Goal: Task Accomplishment & Management: Complete application form

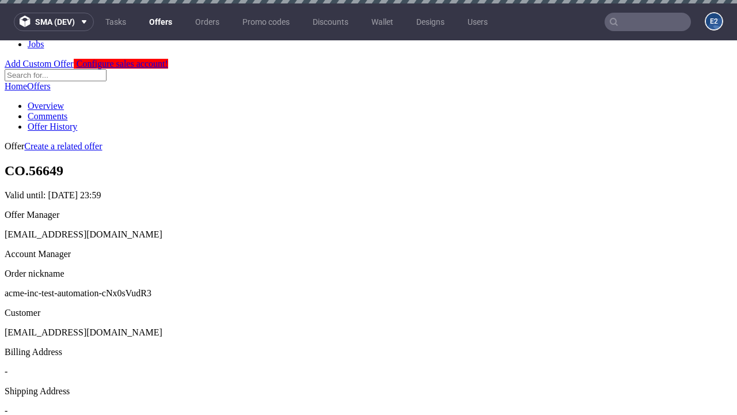
scroll to position [3, 0]
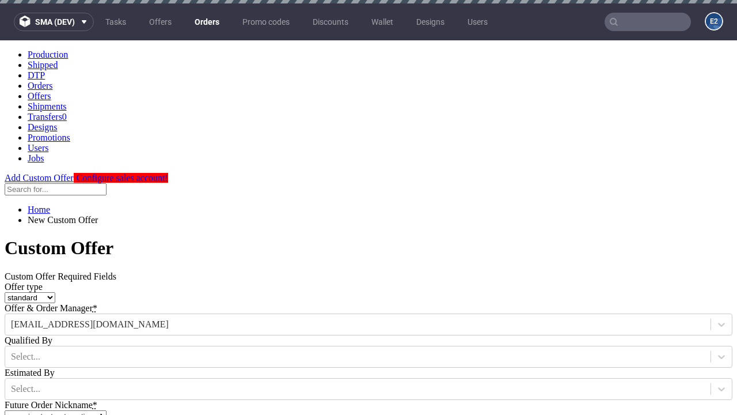
type input "acme-inc-test-automation-cNx0sVudR3"
type input "2025-08-21"
type input "e2e-user-Iw6PFA7VzC@test.com"
select select "gb"
type input "e2e-user-Iw6PFA7VzC@test.com"
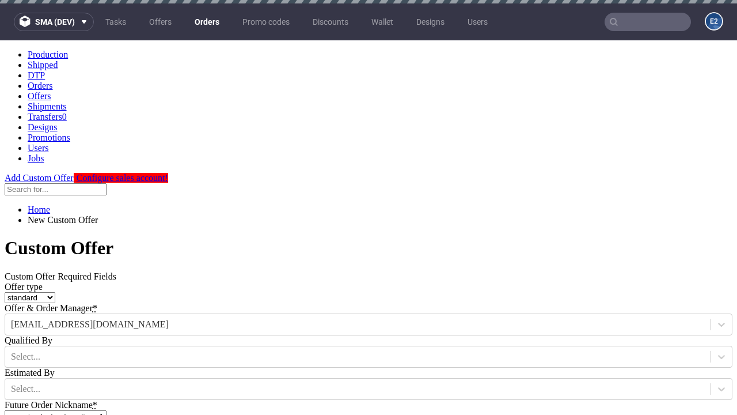
scroll to position [3, 0]
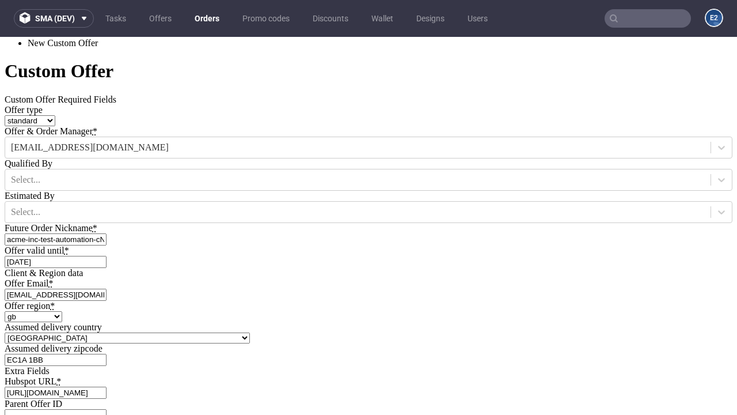
type input "https://app-eu1.hubspot.com/contacts/139493128/record/0-3/7600435676"
type input "Please wait..."
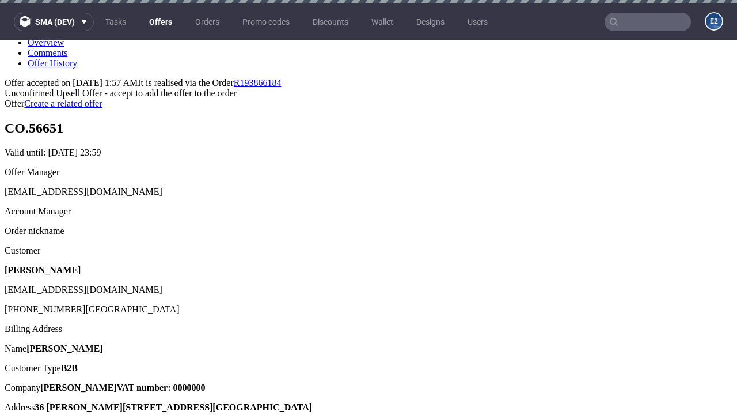
scroll to position [3, 0]
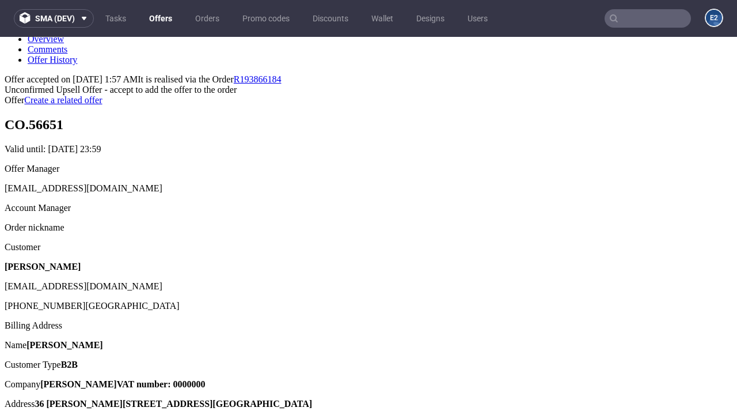
type input "In progress..."
